Goal: Entertainment & Leisure: Consume media (video, audio)

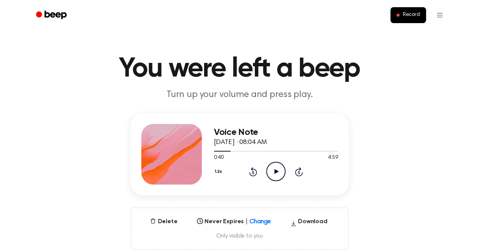
scroll to position [5, 0]
click at [251, 170] on icon at bounding box center [253, 171] width 8 height 9
click at [252, 170] on icon at bounding box center [253, 171] width 8 height 9
click at [251, 169] on icon "Rewind 5 seconds" at bounding box center [253, 172] width 8 height 10
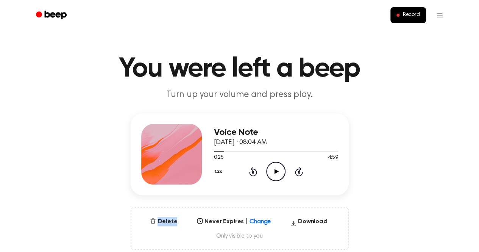
click at [251, 169] on icon "Rewind 5 seconds" at bounding box center [253, 172] width 8 height 10
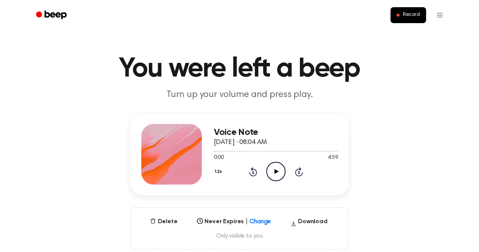
click at [282, 173] on icon "Play Audio" at bounding box center [275, 171] width 19 height 19
click at [282, 173] on icon "Pause Audio" at bounding box center [275, 171] width 19 height 19
click at [282, 173] on icon "Play Audio" at bounding box center [275, 171] width 19 height 19
click at [282, 173] on icon "Pause Audio" at bounding box center [275, 171] width 19 height 19
click at [282, 173] on icon "Play Audio" at bounding box center [275, 171] width 19 height 19
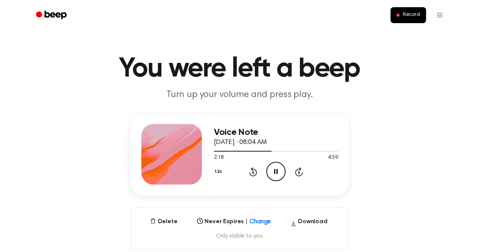
click at [282, 173] on icon "Pause Audio" at bounding box center [275, 171] width 19 height 19
click at [290, 176] on div "1.2x Rewind 5 seconds Play Audio Skip 5 seconds" at bounding box center [276, 171] width 124 height 19
click at [281, 173] on icon "Play Audio" at bounding box center [275, 171] width 19 height 19
click at [281, 173] on icon "Pause Audio" at bounding box center [275, 171] width 19 height 19
click at [281, 173] on icon "Play Audio" at bounding box center [275, 171] width 19 height 19
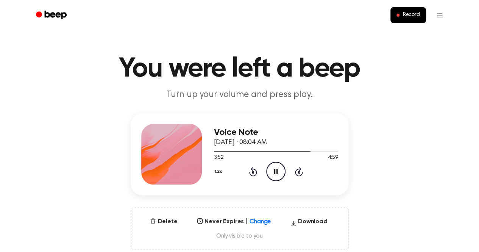
click at [281, 173] on icon "Pause Audio" at bounding box center [275, 171] width 19 height 19
click at [281, 173] on icon "Play Audio" at bounding box center [275, 171] width 19 height 19
click at [281, 173] on icon "Pause Audio" at bounding box center [275, 171] width 19 height 19
click at [281, 173] on icon "Play Audio" at bounding box center [275, 171] width 19 height 19
click at [251, 174] on icon at bounding box center [253, 171] width 8 height 9
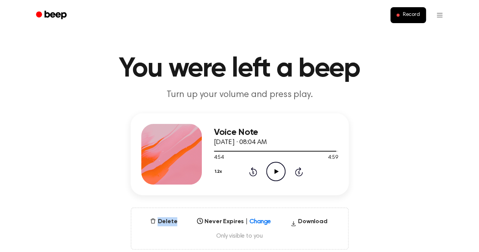
click at [252, 178] on div "1.2x Rewind 5 seconds Play Audio Skip 5 seconds" at bounding box center [276, 171] width 124 height 19
click at [253, 173] on icon "Rewind 5 seconds" at bounding box center [253, 172] width 8 height 10
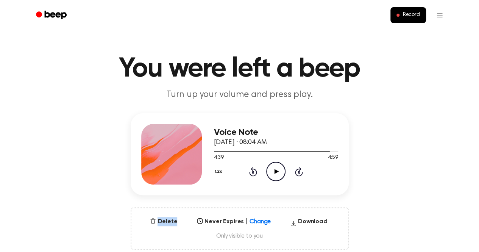
click at [253, 173] on icon "Rewind 5 seconds" at bounding box center [253, 172] width 8 height 10
drag, startPoint x: 253, startPoint y: 173, endPoint x: 215, endPoint y: 150, distance: 44.1
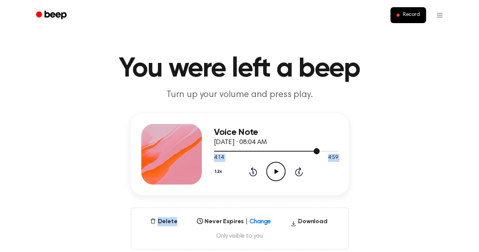
click at [215, 150] on div "Voice Note [DATE] · 08:04 AM 4:14 4:59 Your browser does not support the [objec…" at bounding box center [276, 154] width 124 height 61
click at [219, 148] on div at bounding box center [276, 151] width 124 height 6
drag, startPoint x: 216, startPoint y: 150, endPoint x: 195, endPoint y: 150, distance: 21.2
click at [195, 150] on div "Voice Note [DATE] · 08:04 AM 0:12 4:59 Your browser does not support the [objec…" at bounding box center [240, 154] width 218 height 82
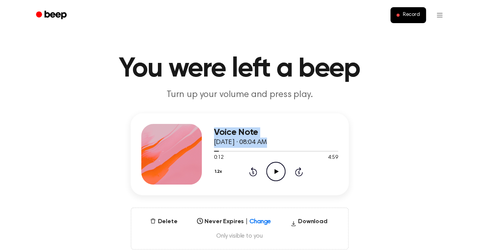
click at [212, 147] on div "Voice Note [DATE] · 08:04 AM 0:12 4:59 Your browser does not support the [objec…" at bounding box center [240, 154] width 218 height 82
click at [257, 172] on icon at bounding box center [253, 171] width 8 height 9
click at [257, 171] on icon at bounding box center [253, 171] width 8 height 9
click at [276, 175] on icon "Play Audio" at bounding box center [275, 171] width 19 height 19
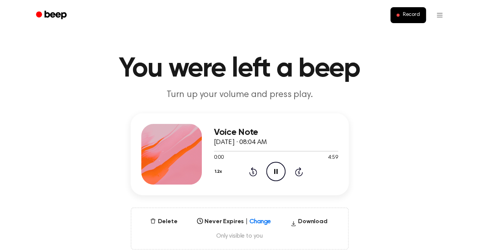
click at [276, 175] on icon "Pause Audio" at bounding box center [275, 171] width 19 height 19
click at [274, 174] on icon "Play Audio" at bounding box center [275, 171] width 19 height 19
click at [274, 174] on icon "Pause Audio" at bounding box center [275, 171] width 19 height 19
click at [253, 172] on icon "Rewind 5 seconds" at bounding box center [253, 172] width 8 height 10
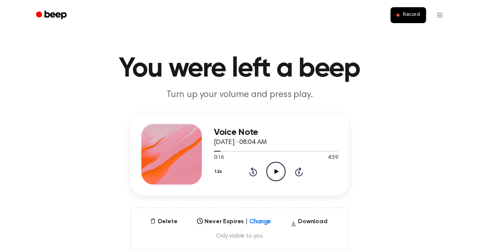
click at [253, 172] on icon "Rewind 5 seconds" at bounding box center [253, 172] width 8 height 10
click at [271, 173] on icon "Play Audio" at bounding box center [275, 171] width 19 height 19
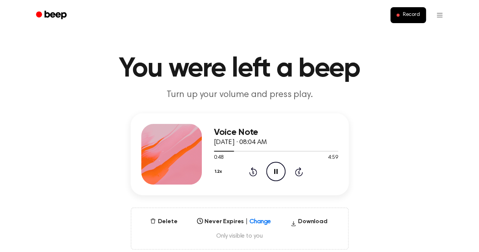
click at [275, 167] on icon "Pause Audio" at bounding box center [275, 171] width 19 height 19
click at [277, 171] on icon at bounding box center [276, 171] width 4 height 5
click at [277, 171] on icon "Pause Audio" at bounding box center [275, 171] width 19 height 19
click at [277, 171] on icon at bounding box center [276, 171] width 4 height 5
click at [277, 171] on icon "Pause Audio" at bounding box center [275, 171] width 19 height 19
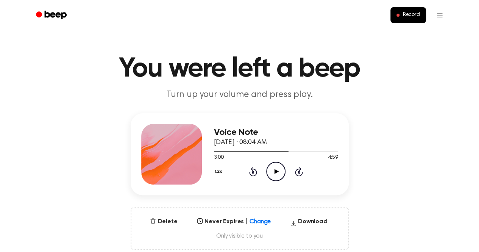
click at [277, 171] on icon at bounding box center [276, 171] width 4 height 5
click at [277, 171] on icon "Pause Audio" at bounding box center [275, 171] width 19 height 19
click at [277, 171] on icon at bounding box center [276, 171] width 4 height 5
click at [277, 171] on icon "Pause Audio" at bounding box center [275, 171] width 19 height 19
click at [277, 171] on icon at bounding box center [276, 171] width 4 height 5
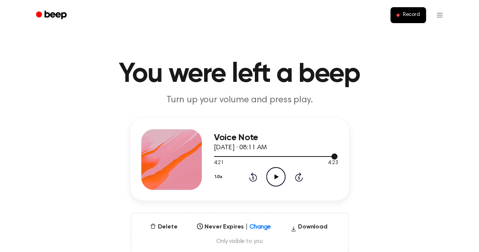
click at [215, 155] on div at bounding box center [276, 156] width 124 height 6
click at [273, 173] on icon "Play Audio" at bounding box center [275, 176] width 19 height 19
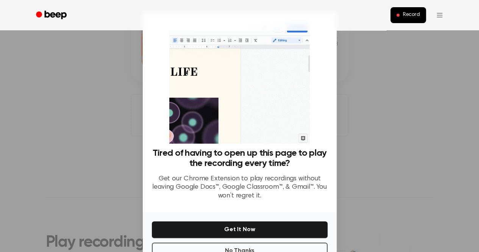
scroll to position [174, 0]
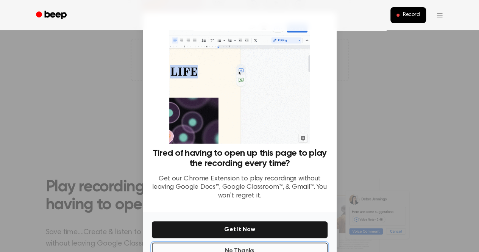
click at [238, 249] on button "No Thanks" at bounding box center [240, 250] width 176 height 17
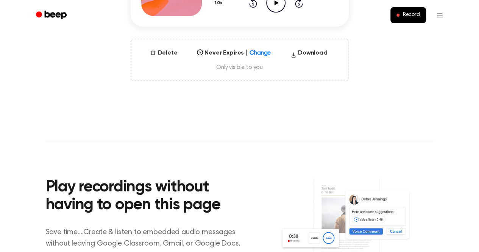
scroll to position [0, 0]
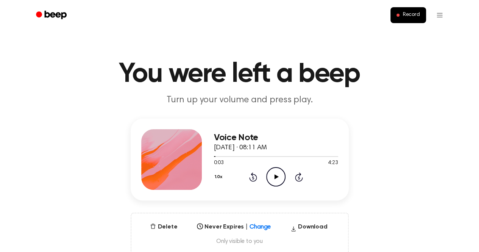
click at [252, 175] on icon at bounding box center [253, 176] width 8 height 9
click at [279, 175] on icon "Play Audio" at bounding box center [275, 176] width 19 height 19
click at [253, 178] on icon "Rewind 5 seconds" at bounding box center [253, 177] width 8 height 10
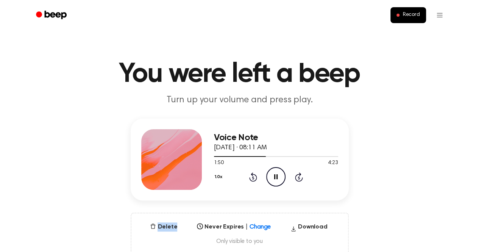
click at [253, 178] on icon "Rewind 5 seconds" at bounding box center [253, 177] width 8 height 10
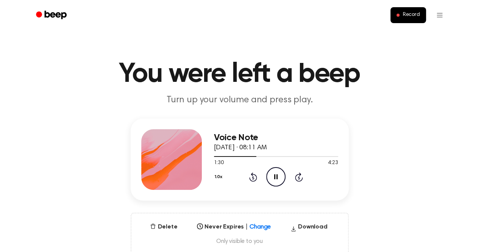
click at [253, 178] on icon "Rewind 5 seconds" at bounding box center [253, 177] width 8 height 10
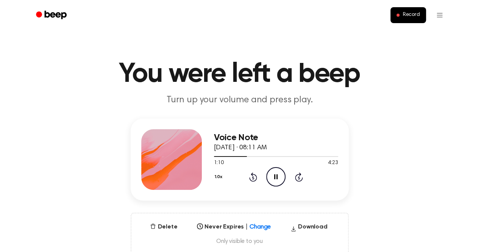
click at [253, 178] on icon "Rewind 5 seconds" at bounding box center [253, 177] width 8 height 10
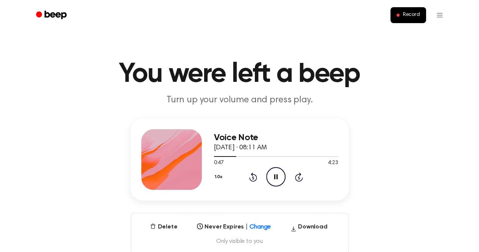
click at [253, 178] on icon "Rewind 5 seconds" at bounding box center [253, 177] width 8 height 10
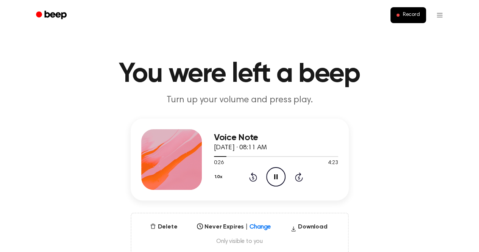
click at [253, 178] on icon "Rewind 5 seconds" at bounding box center [253, 177] width 8 height 10
click at [297, 176] on icon "Skip 5 seconds" at bounding box center [298, 177] width 8 height 10
drag, startPoint x: 272, startPoint y: 176, endPoint x: 282, endPoint y: 181, distance: 11.0
click at [282, 181] on icon "Play Audio" at bounding box center [275, 176] width 19 height 19
click at [282, 181] on icon "Pause Audio" at bounding box center [275, 176] width 19 height 19
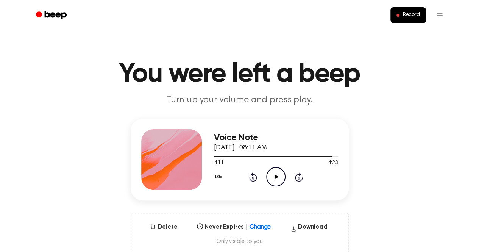
click at [282, 181] on icon "Play Audio" at bounding box center [275, 176] width 19 height 19
click at [213, 156] on div "Voice Note September 26, 2025 · 08:11 AM 3:48 4:23 Your browser does not suppor…" at bounding box center [240, 159] width 218 height 82
click at [216, 157] on div at bounding box center [276, 156] width 124 height 6
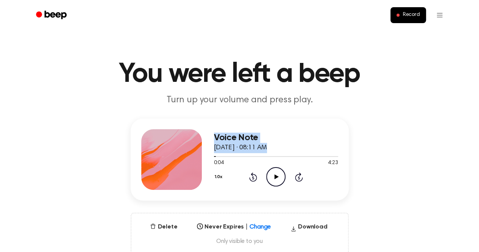
drag, startPoint x: 210, startPoint y: 155, endPoint x: 196, endPoint y: 154, distance: 14.4
click at [196, 154] on div "Voice Note September 26, 2025 · 08:11 AM 0:04 4:23 Your browser does not suppor…" at bounding box center [240, 159] width 218 height 82
click at [213, 156] on span at bounding box center [213, 156] width 6 height 6
click at [277, 176] on icon at bounding box center [276, 176] width 4 height 5
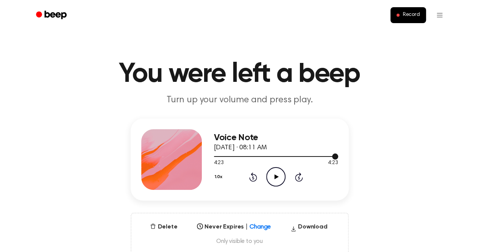
click at [214, 156] on div at bounding box center [276, 156] width 124 height 6
click at [249, 176] on icon "Rewind 5 seconds" at bounding box center [253, 177] width 8 height 10
click at [275, 174] on icon at bounding box center [276, 176] width 4 height 5
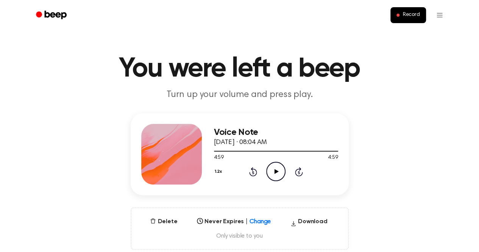
click at [250, 173] on icon at bounding box center [253, 171] width 8 height 9
click at [253, 173] on icon "Rewind 5 seconds" at bounding box center [253, 172] width 8 height 10
click at [252, 169] on icon at bounding box center [253, 171] width 8 height 9
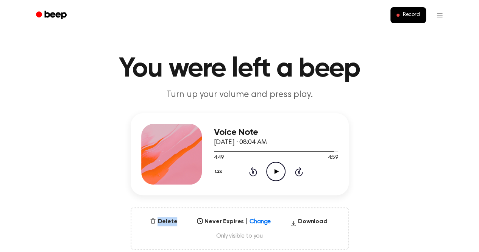
click at [252, 169] on icon at bounding box center [253, 171] width 8 height 9
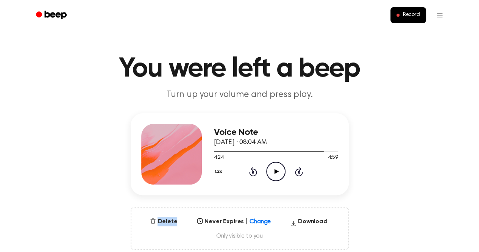
click at [252, 169] on icon at bounding box center [253, 171] width 8 height 9
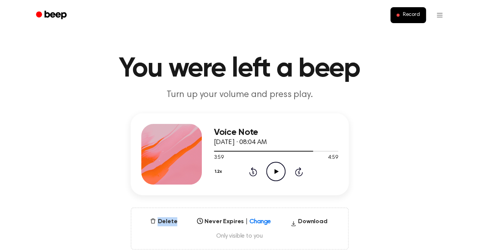
click at [252, 169] on icon at bounding box center [253, 171] width 8 height 9
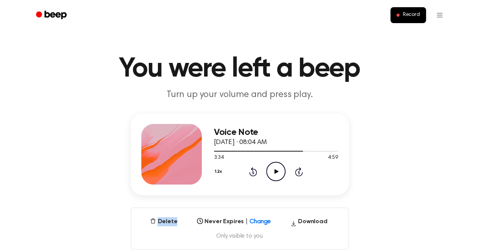
click at [252, 169] on icon at bounding box center [253, 171] width 8 height 9
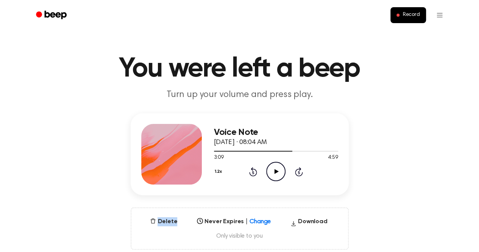
click at [252, 169] on icon at bounding box center [253, 171] width 8 height 9
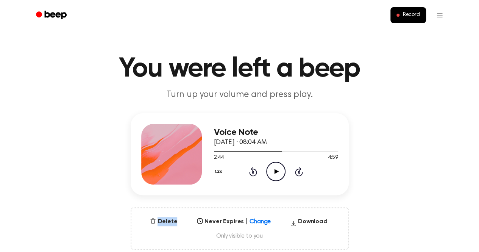
click at [252, 169] on icon at bounding box center [253, 171] width 8 height 9
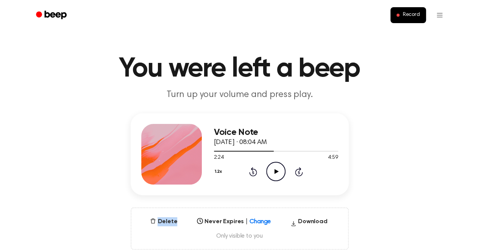
click at [252, 169] on icon at bounding box center [253, 171] width 8 height 9
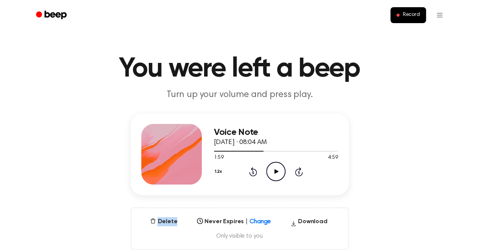
click at [252, 169] on icon at bounding box center [253, 171] width 8 height 9
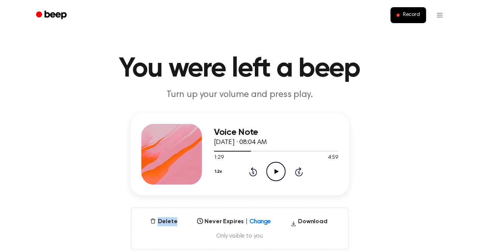
click at [252, 169] on icon at bounding box center [253, 171] width 8 height 9
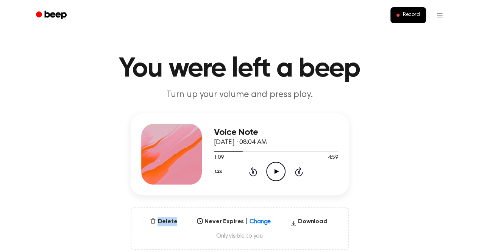
click at [252, 169] on icon at bounding box center [253, 171] width 8 height 9
drag, startPoint x: 252, startPoint y: 169, endPoint x: 257, endPoint y: 158, distance: 12.0
click at [257, 158] on div "Voice Note September 26, 2025 · 08:04 AM 0:54 4:59 Your browser does not suppor…" at bounding box center [276, 154] width 124 height 61
click at [257, 158] on div "0:54 4:59" at bounding box center [276, 158] width 124 height 8
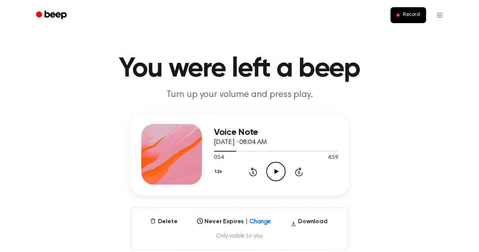
click at [257, 158] on div "0:54 4:59" at bounding box center [276, 158] width 124 height 8
click at [244, 173] on div "1.2x Rewind 5 seconds Play Audio Skip 5 seconds" at bounding box center [276, 171] width 124 height 19
click at [256, 173] on icon at bounding box center [253, 171] width 8 height 9
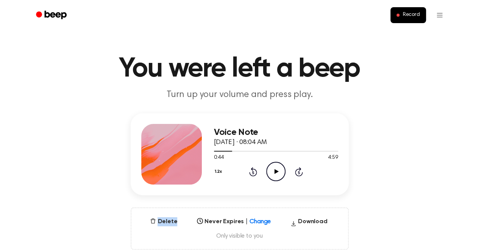
drag, startPoint x: 256, startPoint y: 173, endPoint x: 255, endPoint y: 169, distance: 3.9
click at [255, 169] on icon at bounding box center [253, 171] width 8 height 9
drag, startPoint x: 255, startPoint y: 169, endPoint x: 246, endPoint y: 145, distance: 25.4
click at [246, 145] on div "Voice Note September 26, 2025 · 08:04 AM 0:34 4:59 Your browser does not suppor…" at bounding box center [276, 154] width 124 height 61
click at [246, 145] on span "[DATE] · 08:04 AM" at bounding box center [240, 142] width 53 height 7
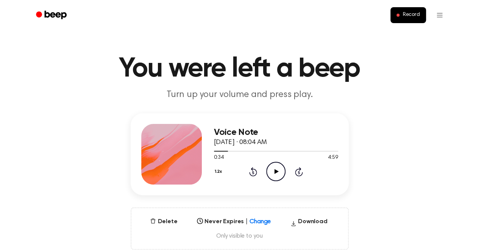
click at [256, 174] on icon at bounding box center [253, 171] width 8 height 9
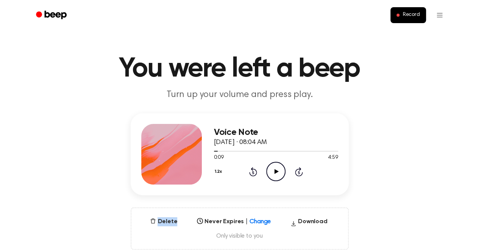
click at [256, 174] on icon at bounding box center [253, 171] width 8 height 9
click at [274, 171] on icon "Play Audio" at bounding box center [275, 171] width 19 height 19
